Goal: Task Accomplishment & Management: Complete application form

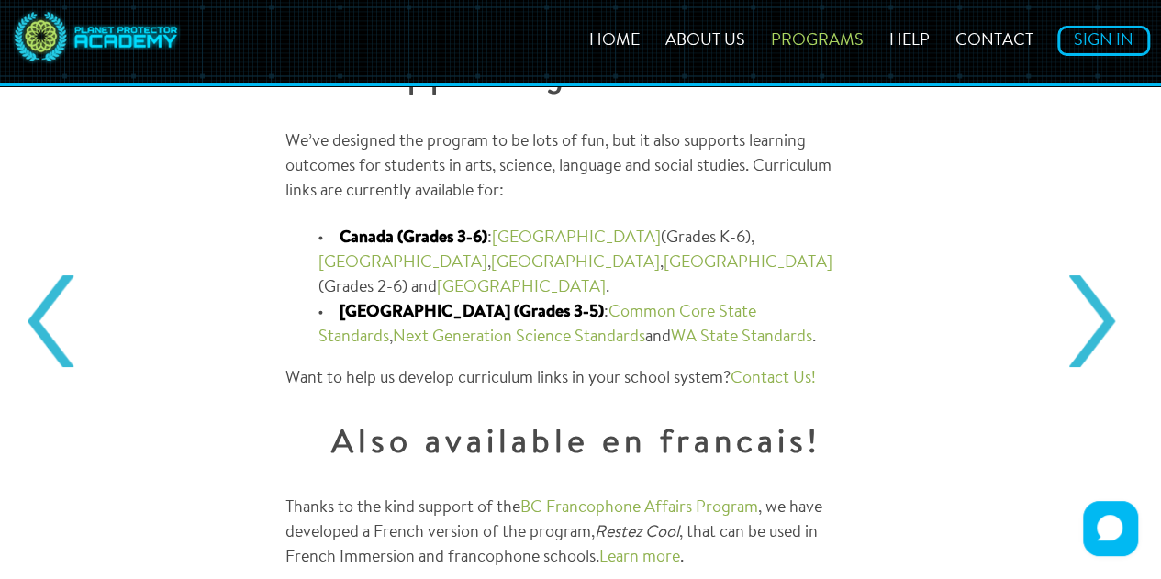
scroll to position [1886, 0]
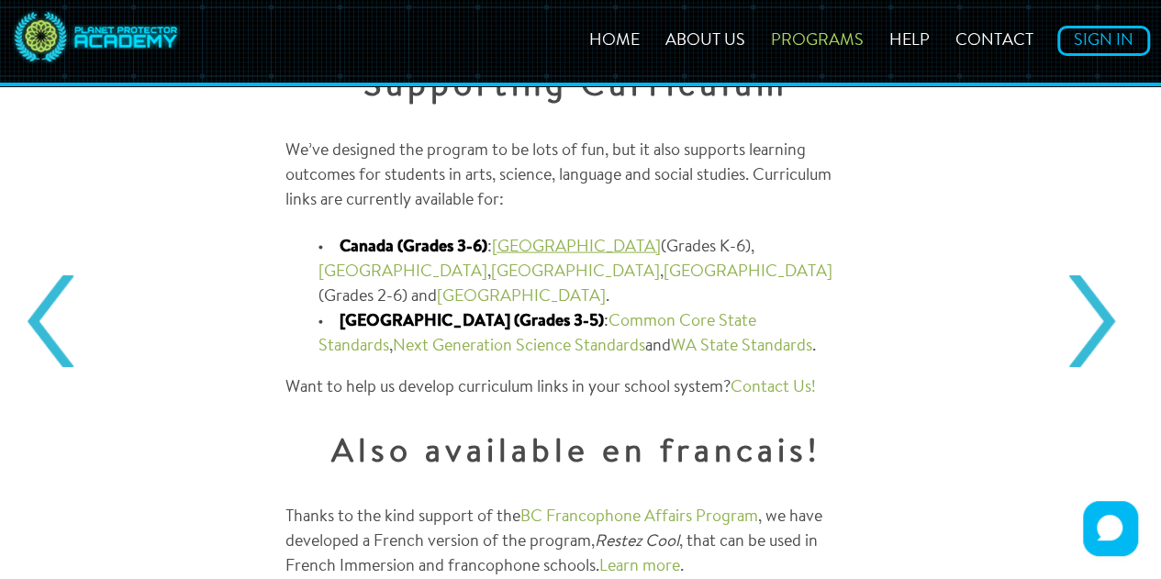
click at [521, 247] on link "Alberta" at bounding box center [576, 247] width 169 height 17
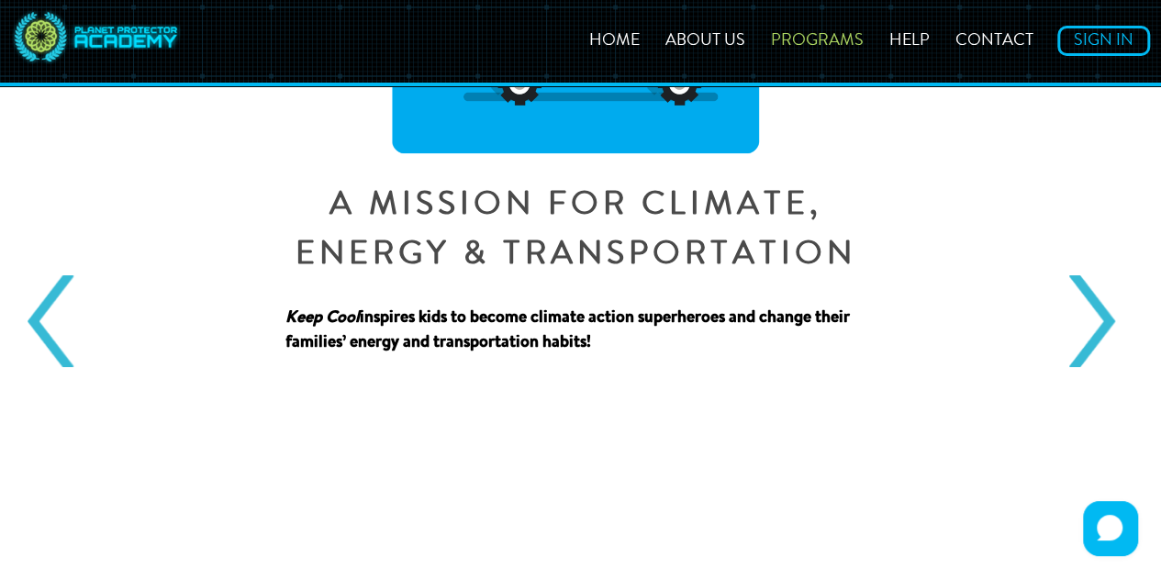
scroll to position [0, 0]
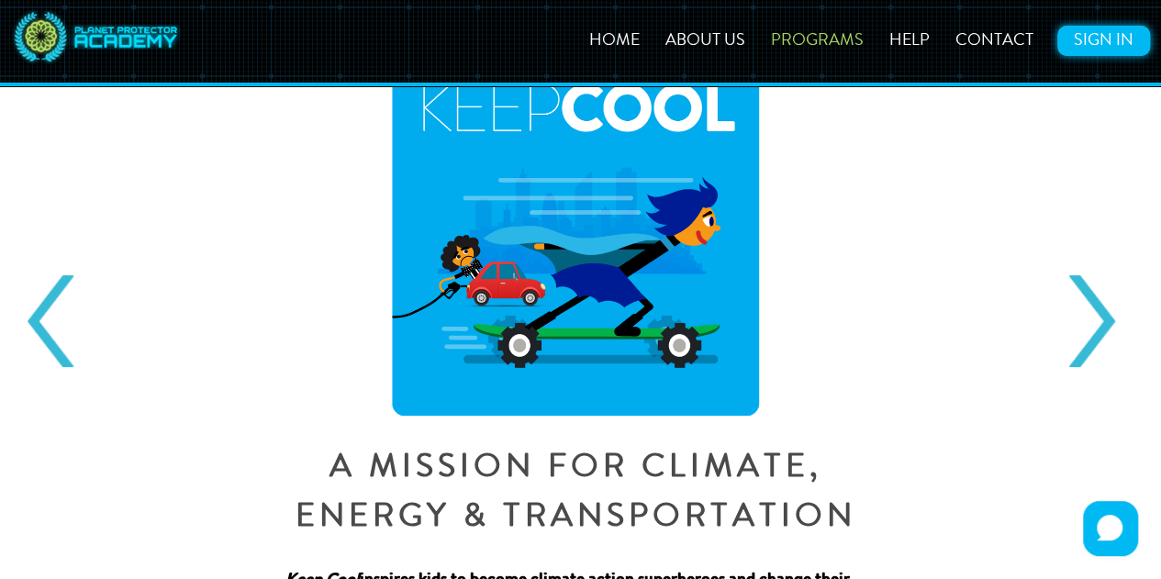
click at [1078, 47] on link "Sign In" at bounding box center [1103, 41] width 93 height 30
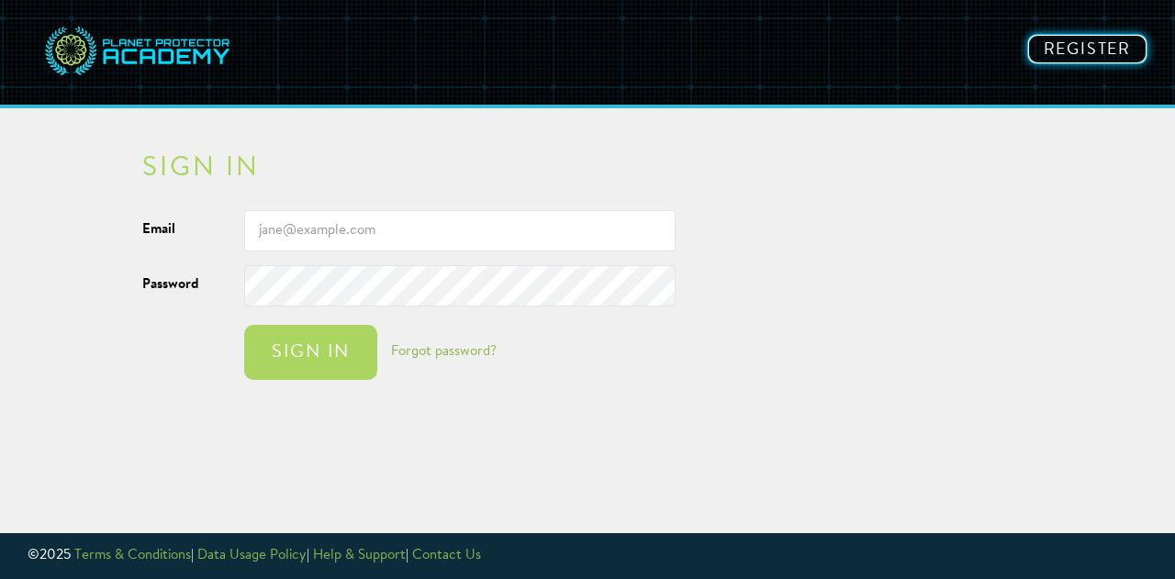
click at [1088, 45] on link "Register" at bounding box center [1087, 49] width 120 height 30
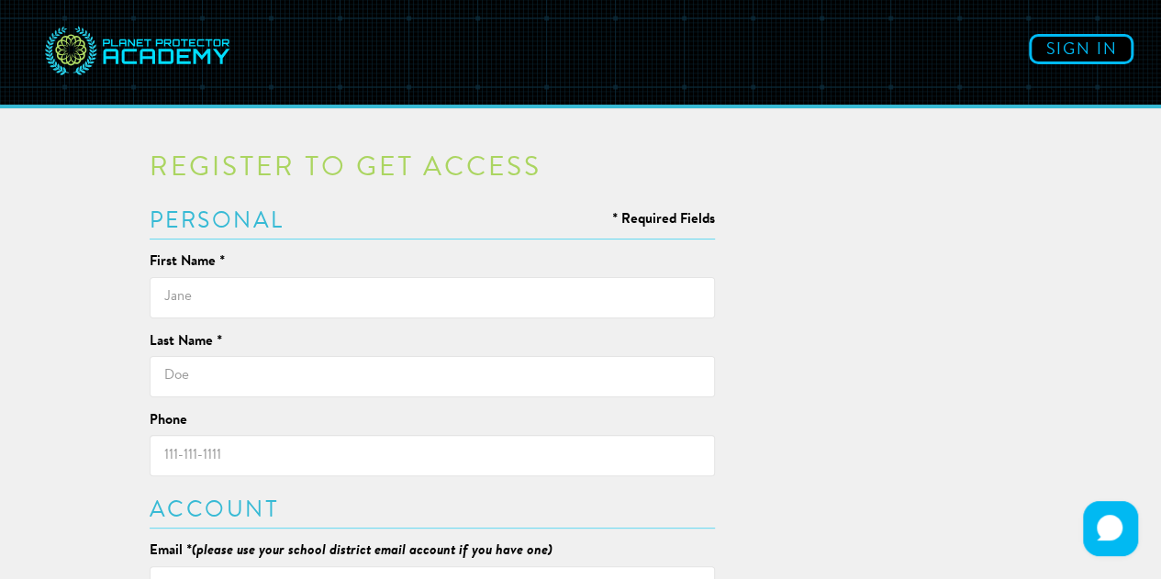
click at [280, 284] on input "text" at bounding box center [433, 297] width 566 height 41
type input "<"
type input "[PERSON_NAME]"
click at [205, 381] on input "[PERSON_NAME]" at bounding box center [433, 376] width 566 height 41
type input "[PERSON_NAME]"
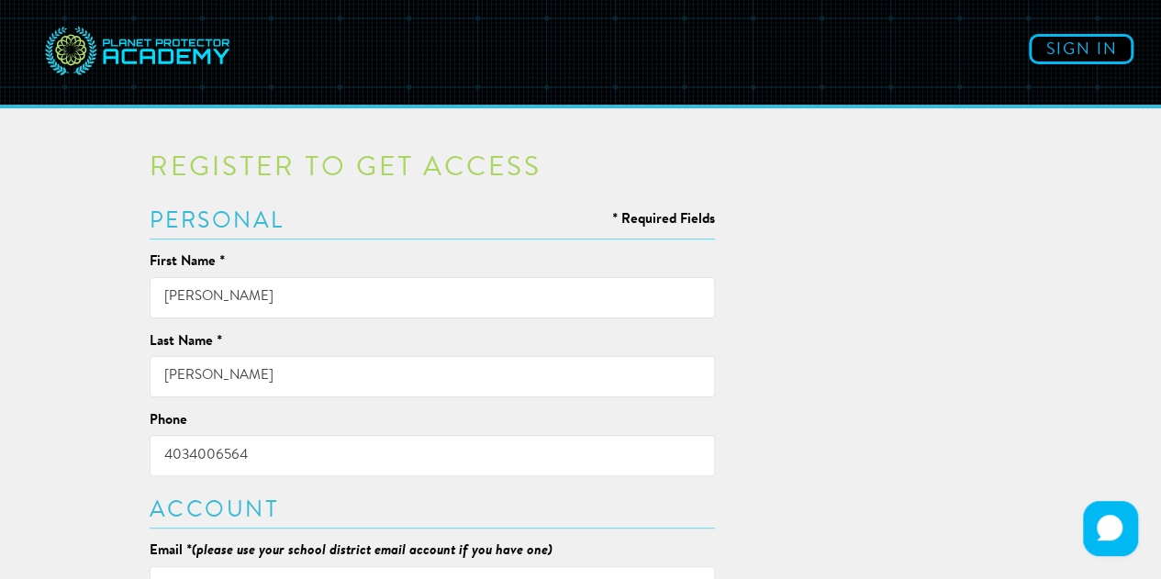
type input "4034006564"
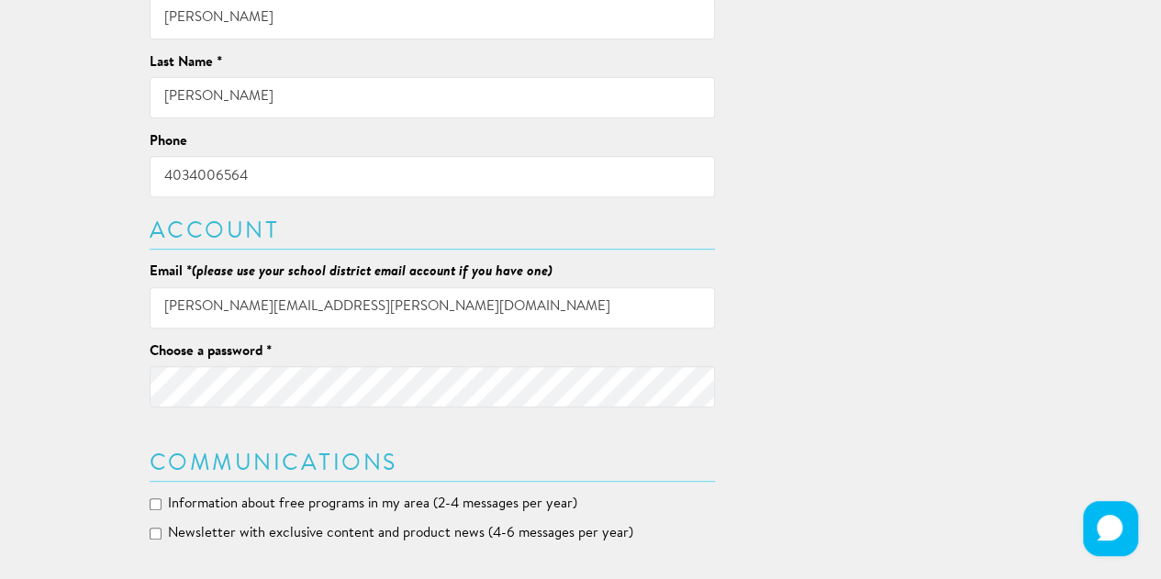
scroll to position [283, 0]
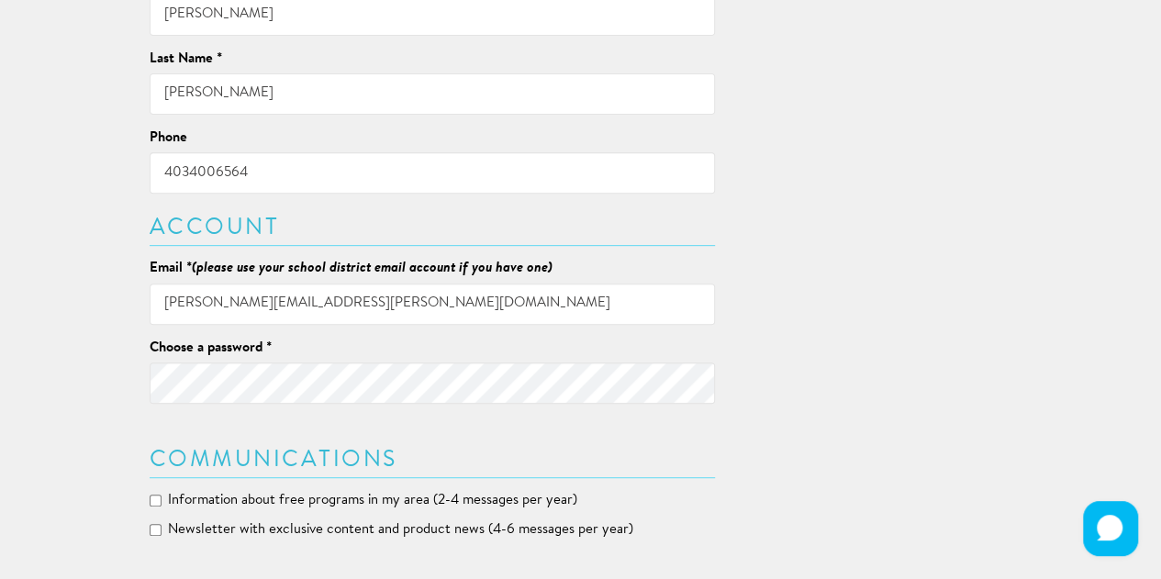
type input "[PERSON_NAME][EMAIL_ADDRESS][PERSON_NAME][DOMAIN_NAME]"
